Goal: Navigation & Orientation: Understand site structure

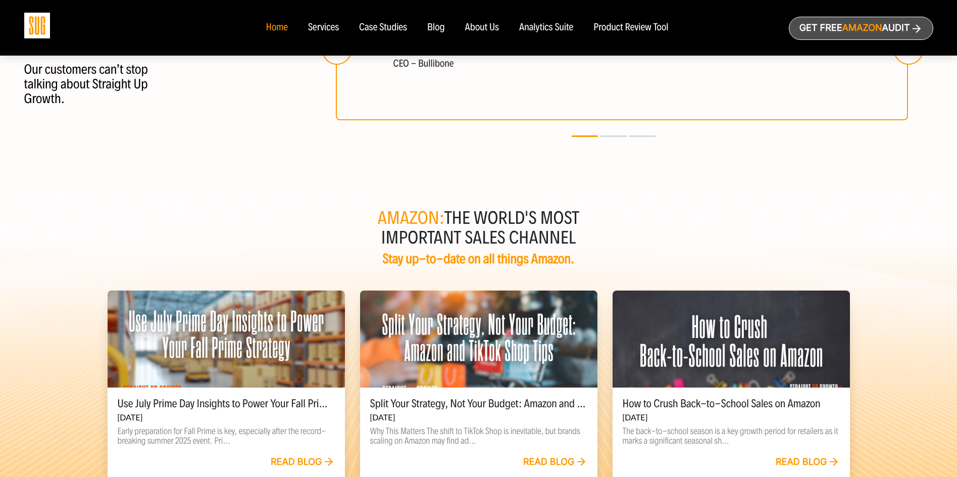
scroll to position [2056, 0]
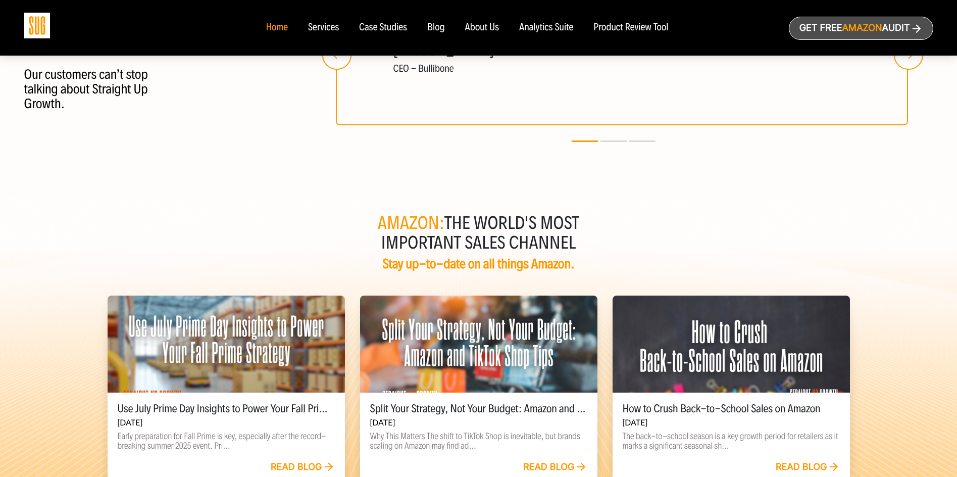
click at [325, 28] on div "Services" at bounding box center [323, 27] width 31 height 11
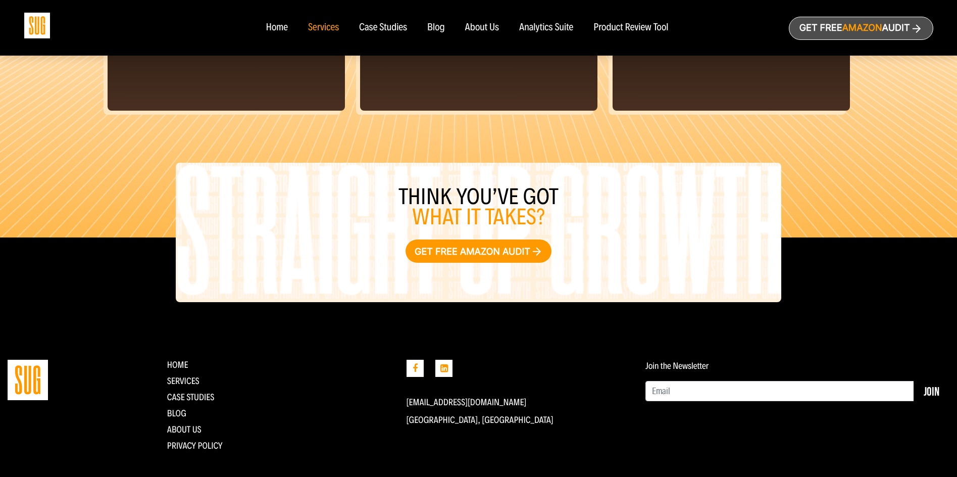
scroll to position [1054, 0]
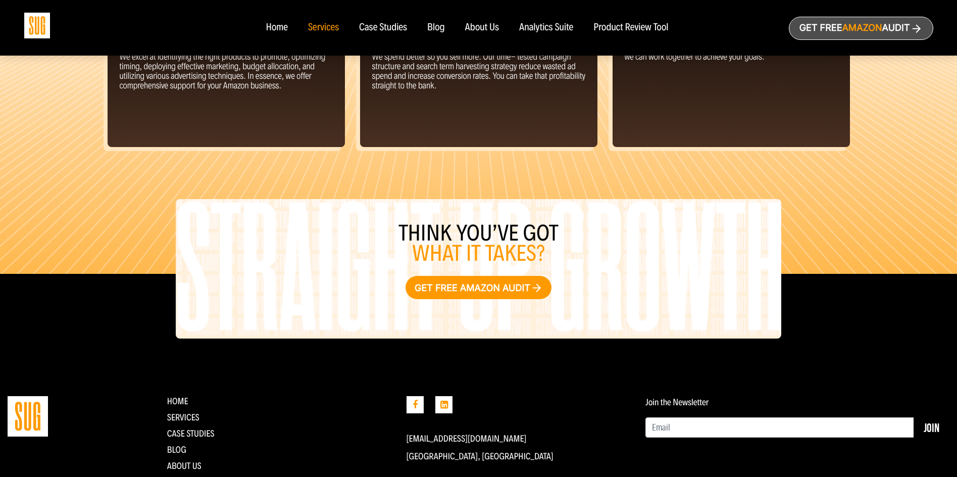
click at [382, 25] on div "Case Studies" at bounding box center [383, 27] width 48 height 11
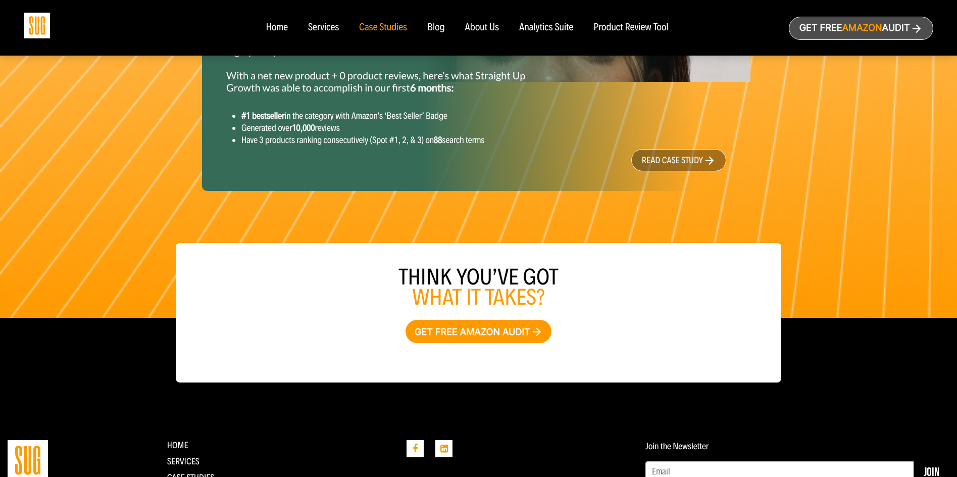
scroll to position [1352, 0]
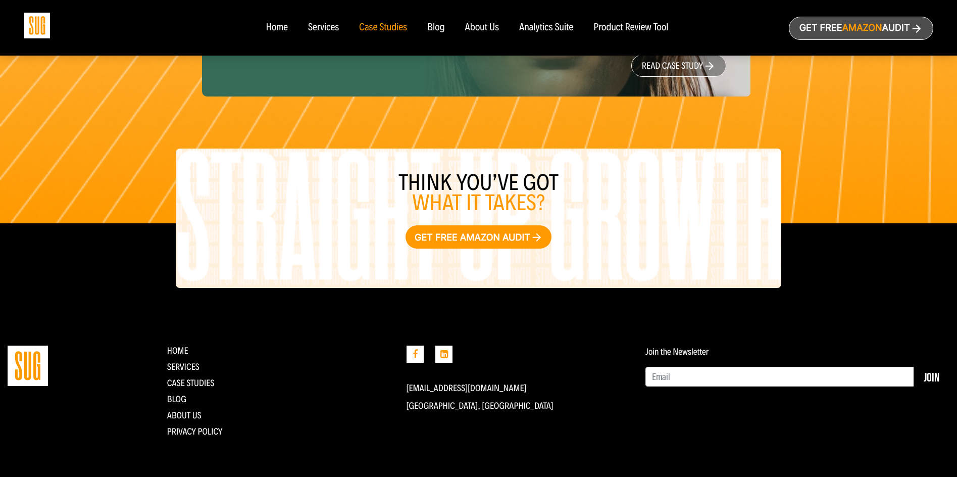
click at [552, 24] on div "Analytics Suite" at bounding box center [546, 27] width 54 height 11
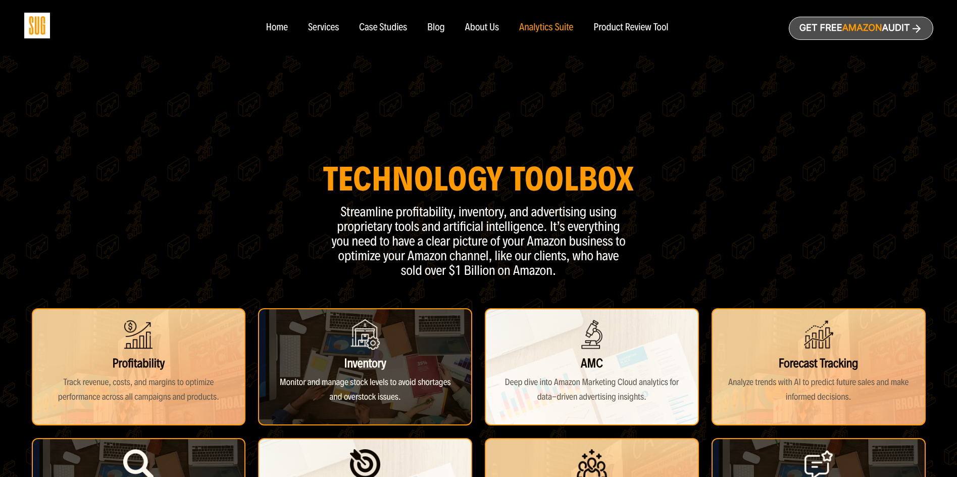
click at [314, 26] on div "Services" at bounding box center [323, 27] width 31 height 11
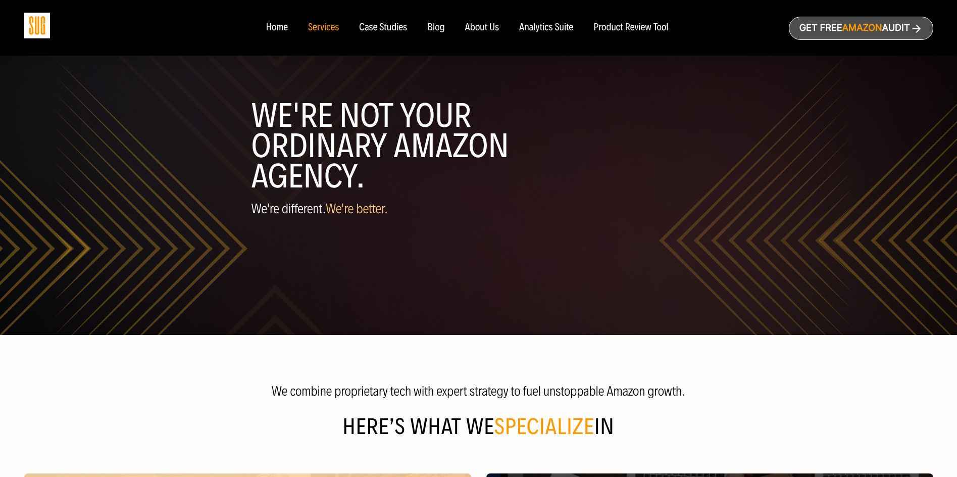
click at [272, 29] on div "Home" at bounding box center [277, 27] width 22 height 11
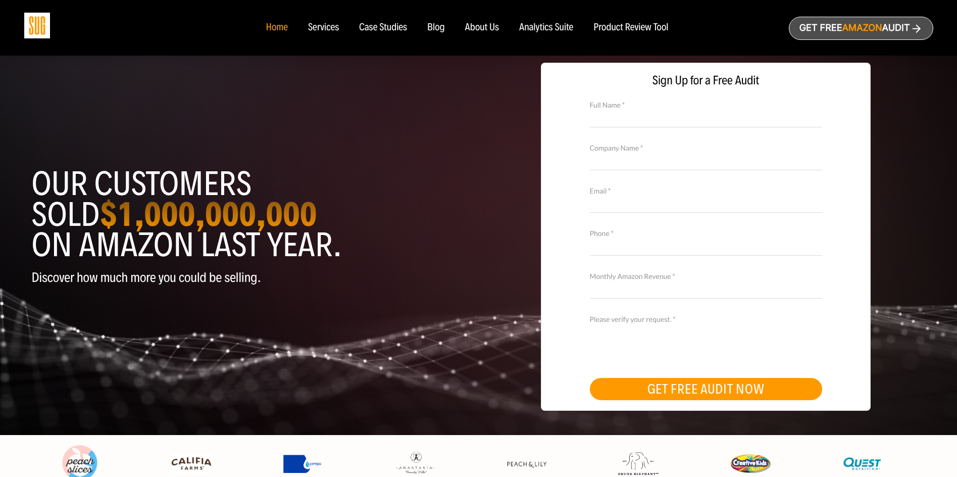
click at [320, 27] on div "Services" at bounding box center [323, 27] width 31 height 11
